Goal: Find specific page/section: Find specific page/section

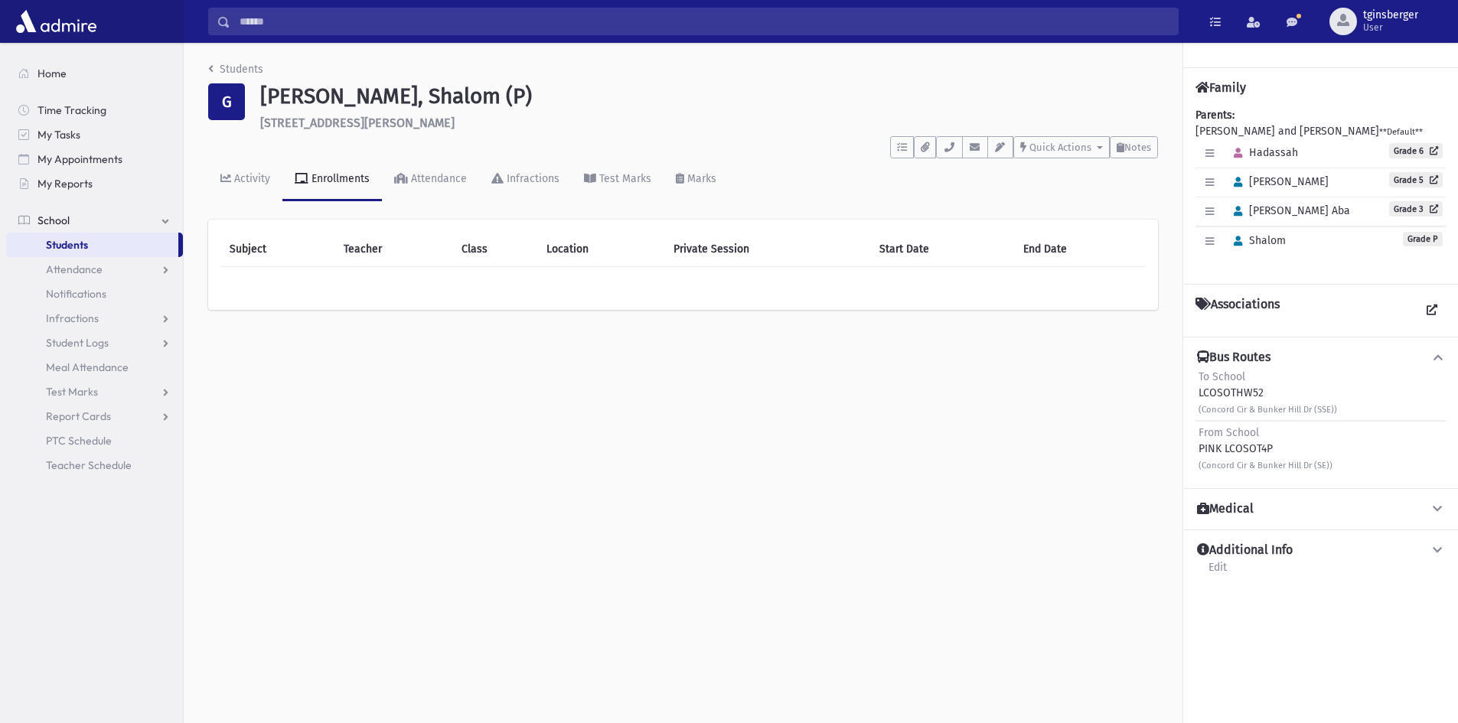
click at [1433, 362] on icon at bounding box center [1439, 357] width 14 height 11
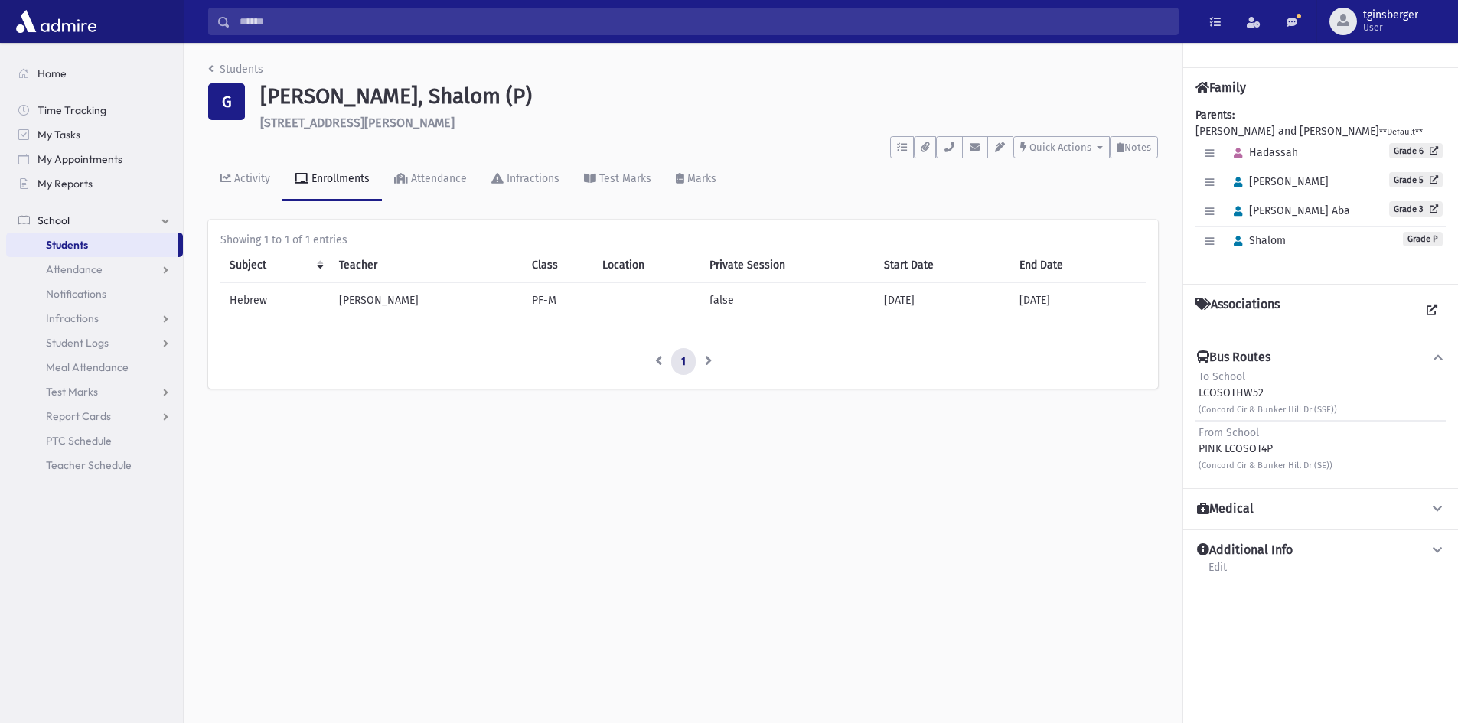
click at [282, 20] on input "Search" at bounding box center [704, 22] width 948 height 28
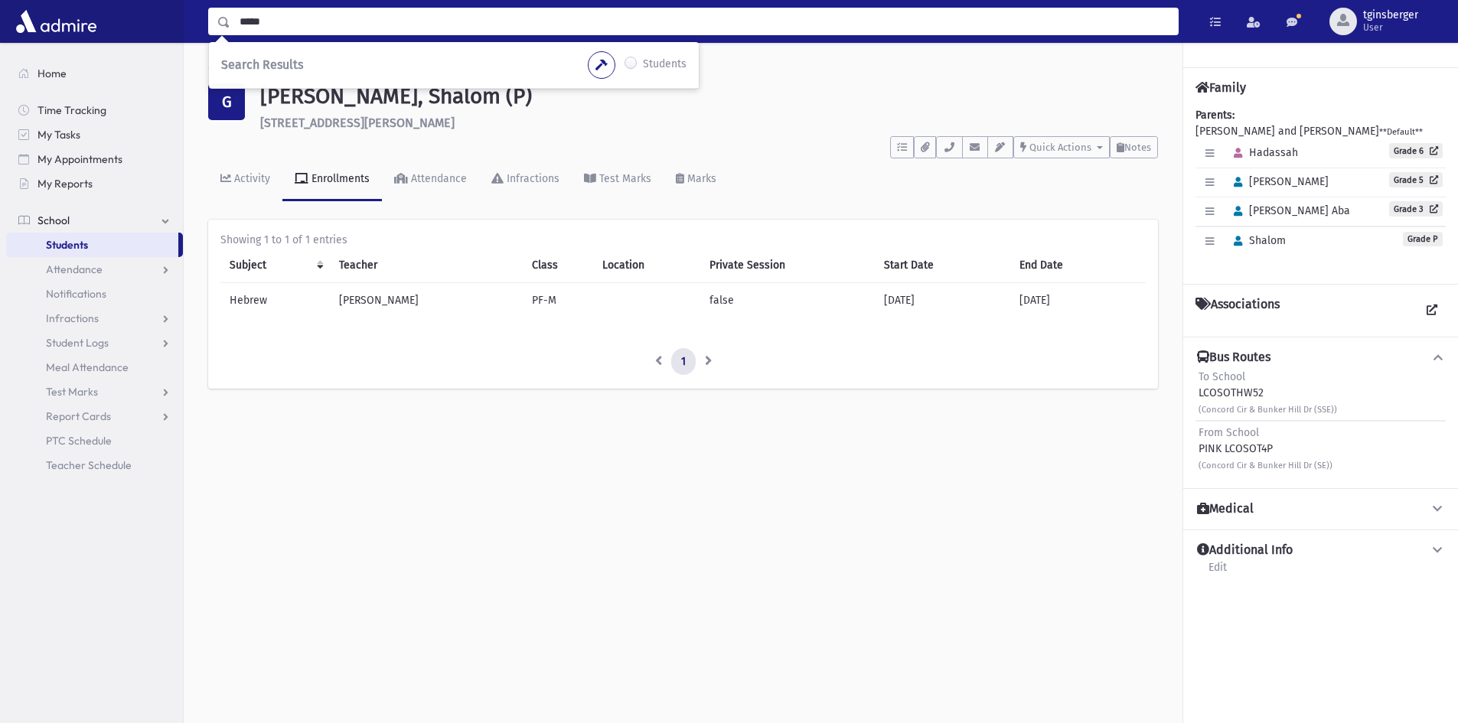
type input "*****"
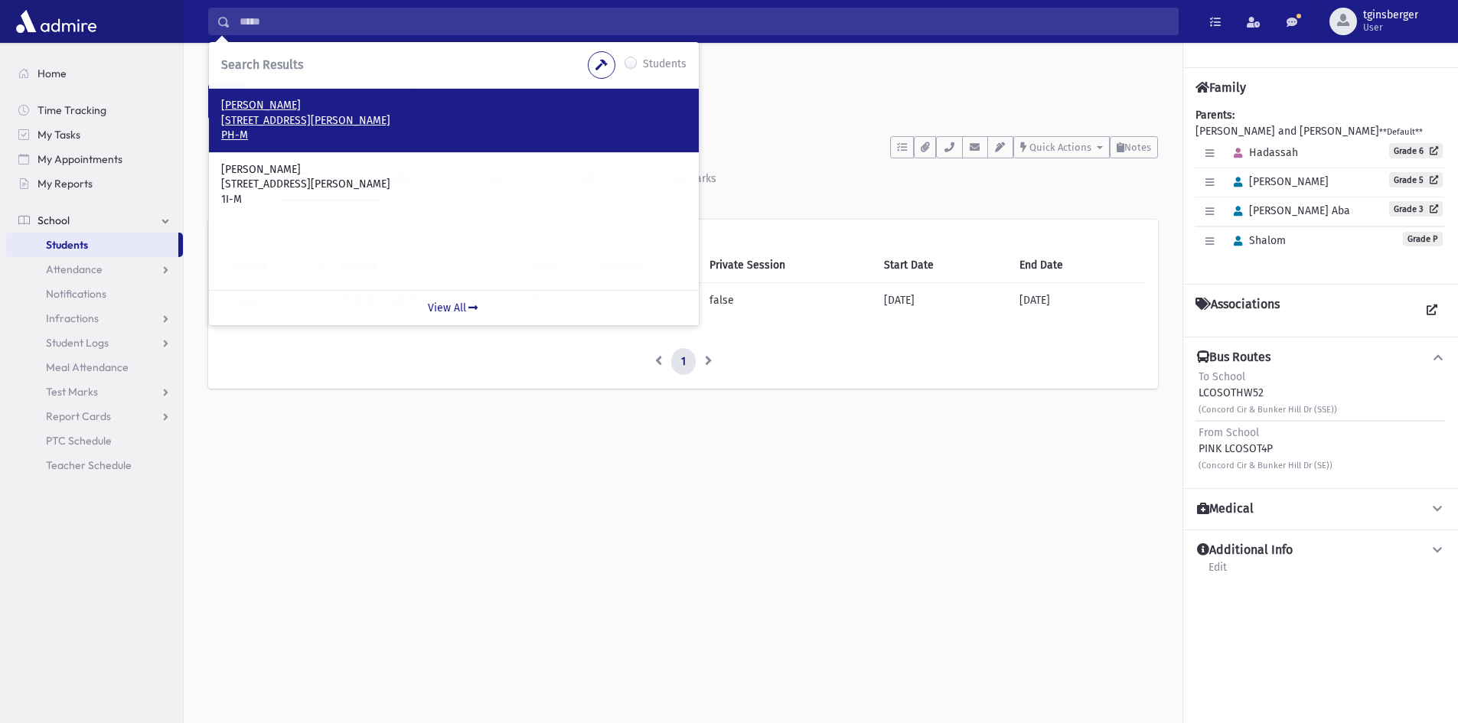
click at [302, 136] on p "PH-M" at bounding box center [453, 135] width 465 height 15
